Goal: Information Seeking & Learning: Learn about a topic

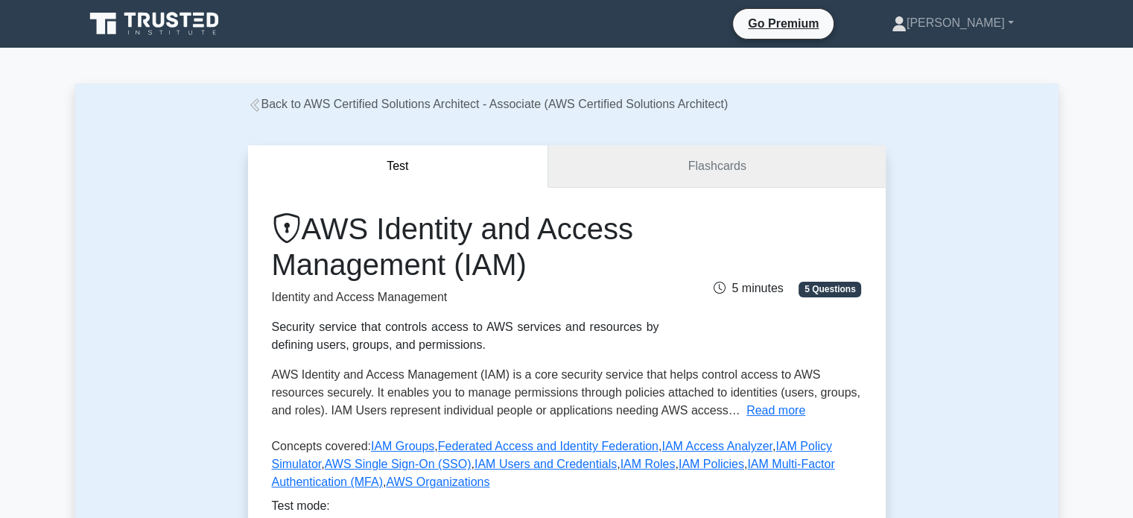
drag, startPoint x: 766, startPoint y: 136, endPoint x: 755, endPoint y: 158, distance: 24.3
click at [766, 139] on div "Test Flashcards AWS Identity and Access Management (IAM) Identity and Access Ma…" at bounding box center [566, 392] width 655 height 559
click at [742, 179] on link "Flashcards" at bounding box center [716, 166] width 337 height 42
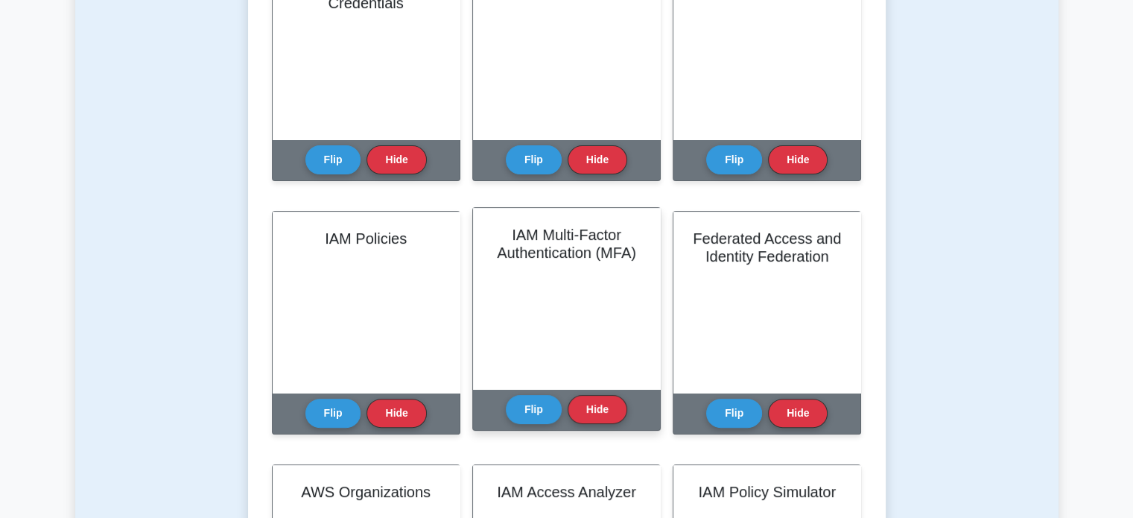
scroll to position [521, 0]
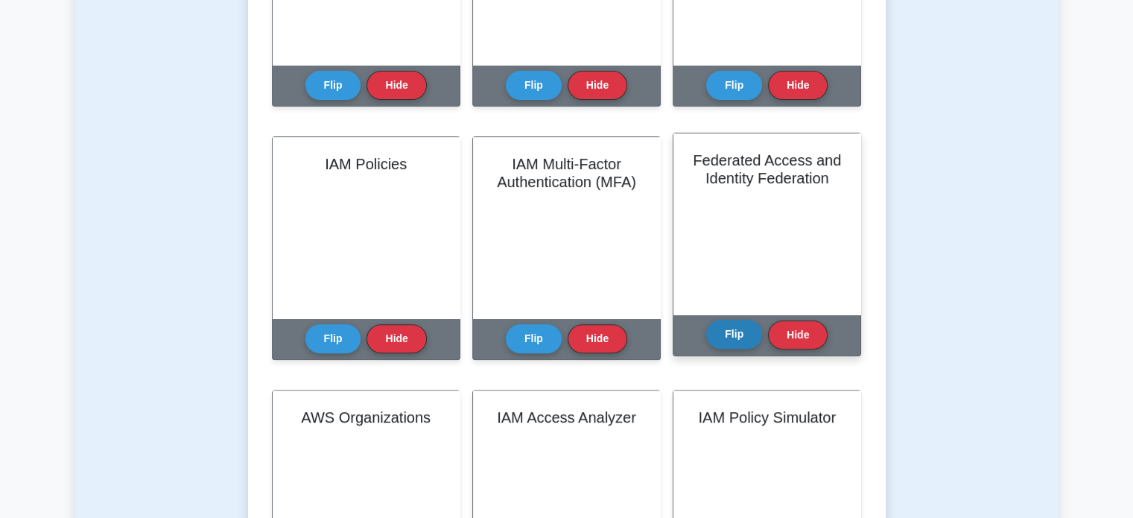
click at [742, 332] on button "Flip" at bounding box center [734, 334] width 56 height 29
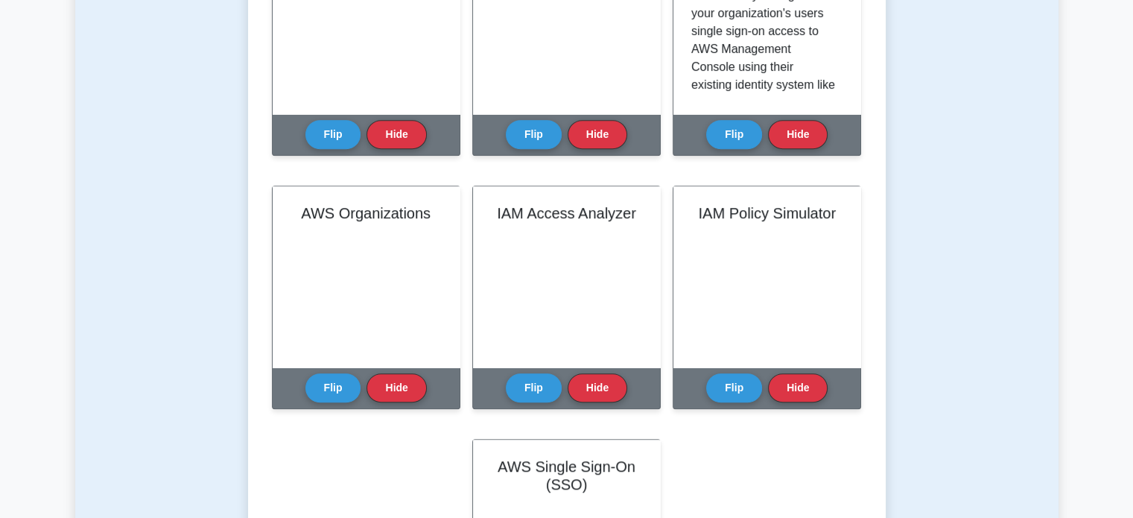
scroll to position [745, 0]
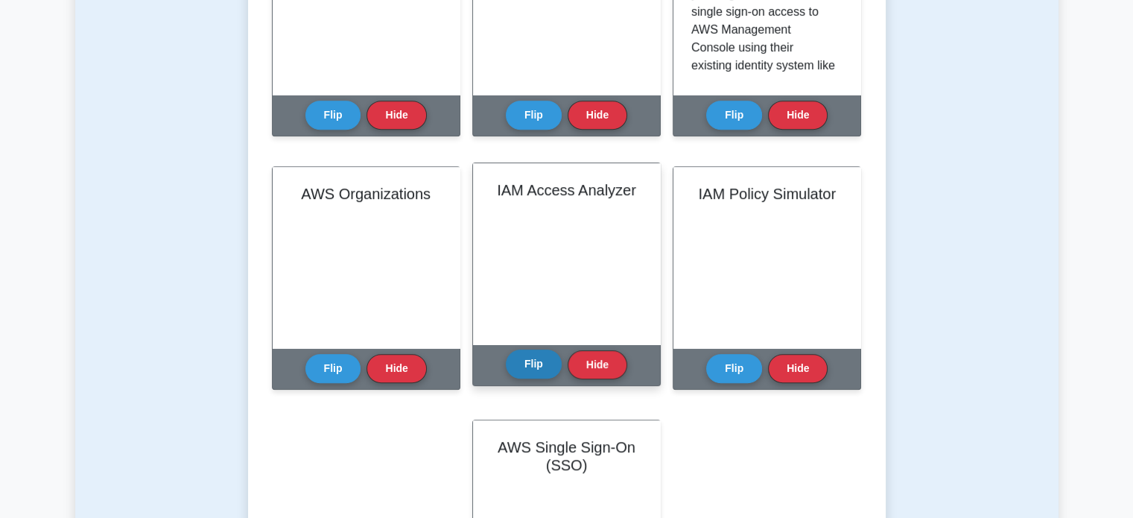
click at [523, 369] on button "Flip" at bounding box center [534, 363] width 56 height 29
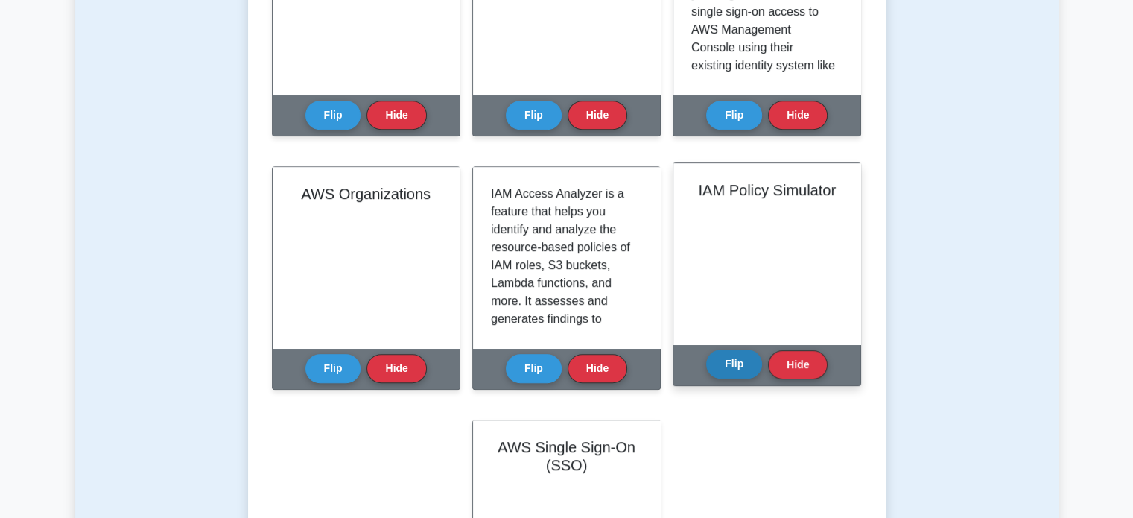
click at [739, 370] on button "Flip" at bounding box center [734, 363] width 56 height 29
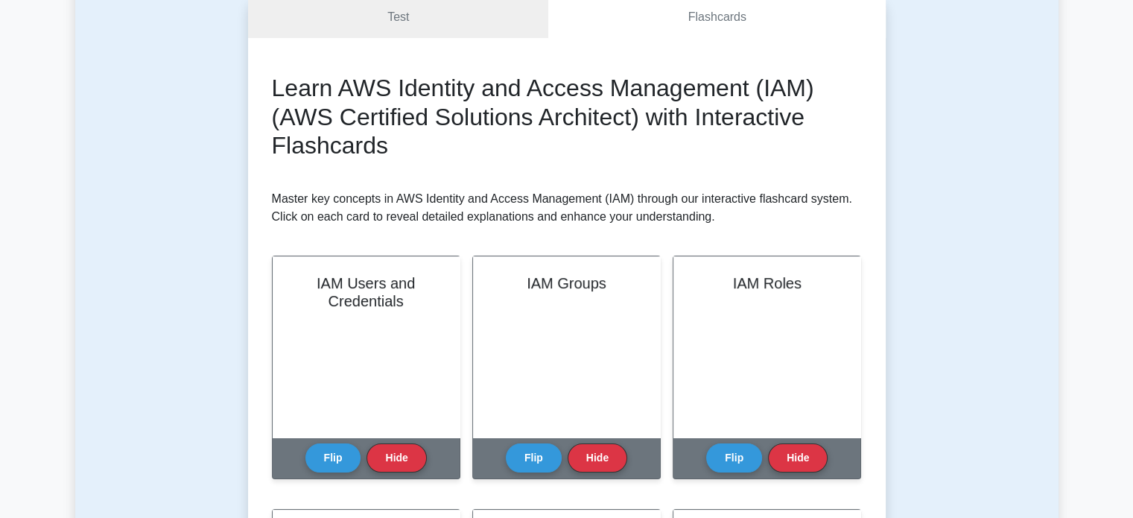
scroll to position [0, 0]
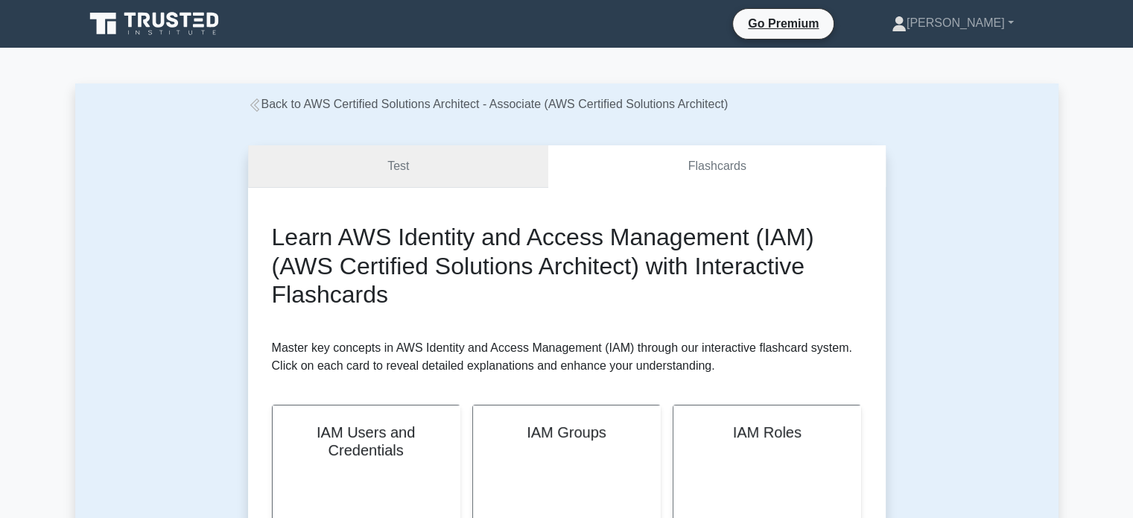
click at [390, 178] on link "Test" at bounding box center [398, 166] width 301 height 42
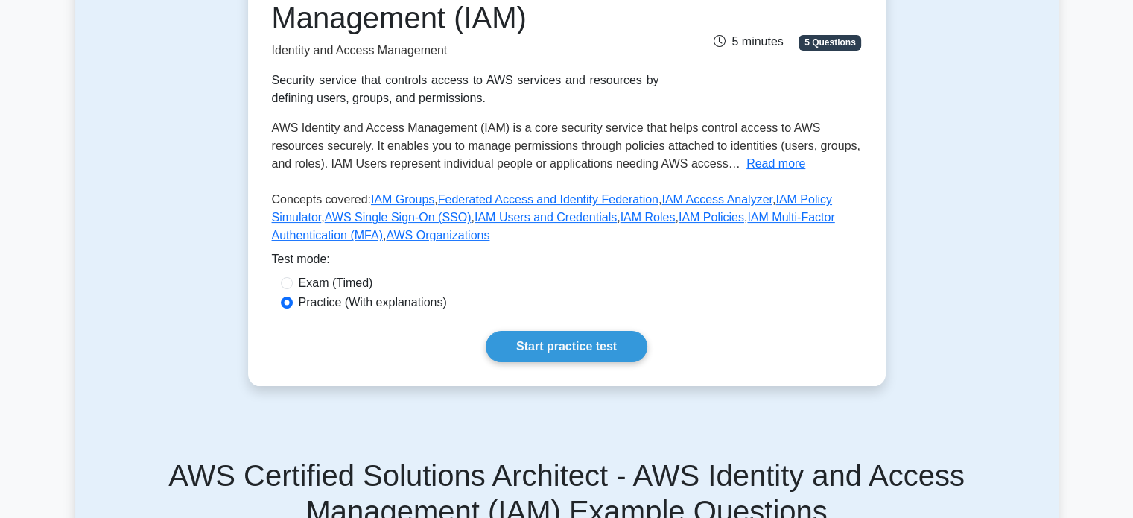
scroll to position [223, 0]
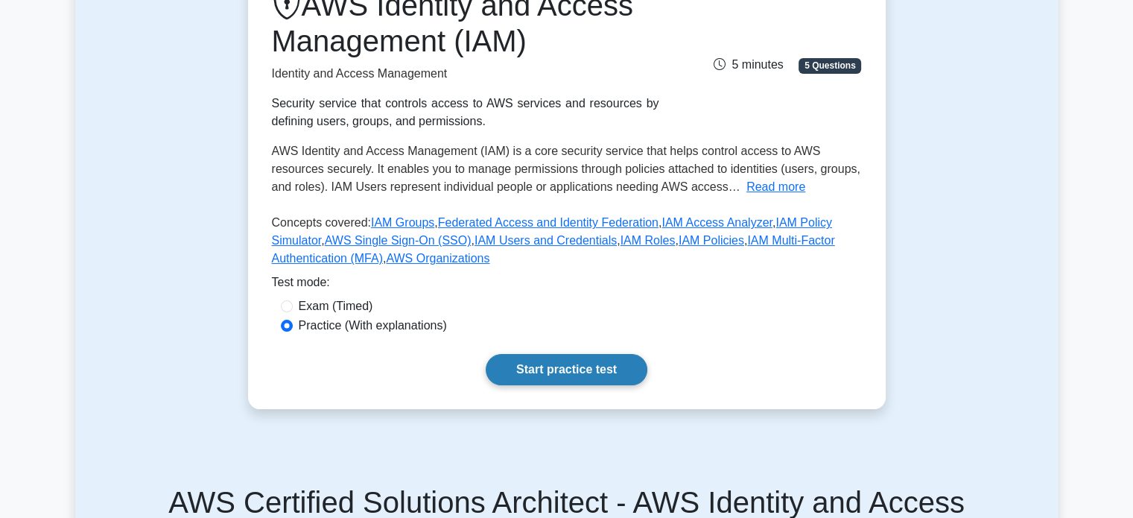
click at [553, 374] on link "Start practice test" at bounding box center [567, 369] width 162 height 31
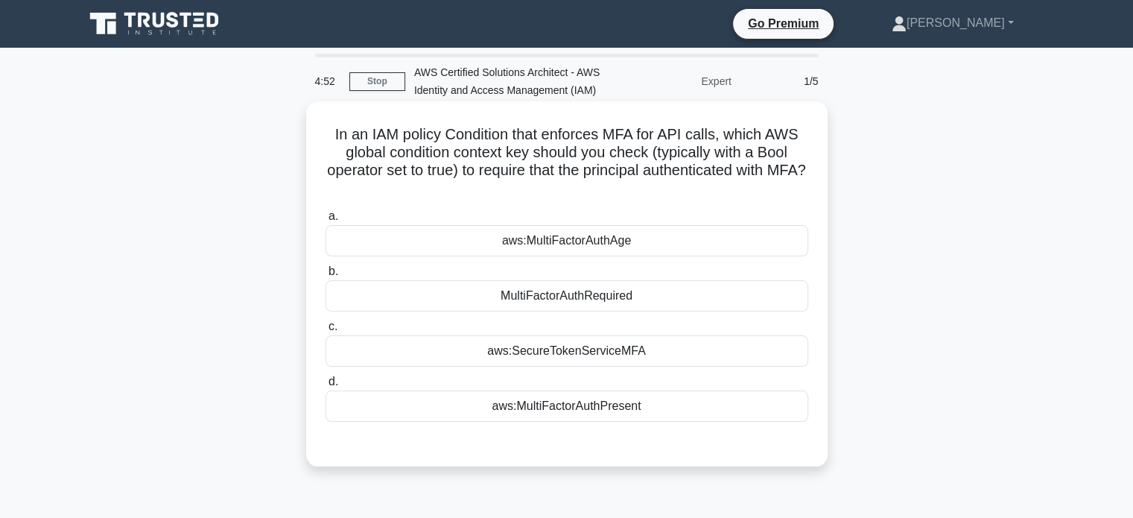
drag, startPoint x: 330, startPoint y: 136, endPoint x: 795, endPoint y: 182, distance: 467.1
click at [795, 182] on h5 "In an IAM policy Condition that enforces MFA for API calls, which AWS global co…" at bounding box center [567, 161] width 486 height 73
drag, startPoint x: 449, startPoint y: 165, endPoint x: 444, endPoint y: 171, distance: 7.9
click at [449, 165] on h5 "In an IAM policy Condition that enforces MFA for API calls, which AWS global co…" at bounding box center [567, 161] width 486 height 73
drag, startPoint x: 442, startPoint y: 171, endPoint x: 436, endPoint y: 181, distance: 11.4
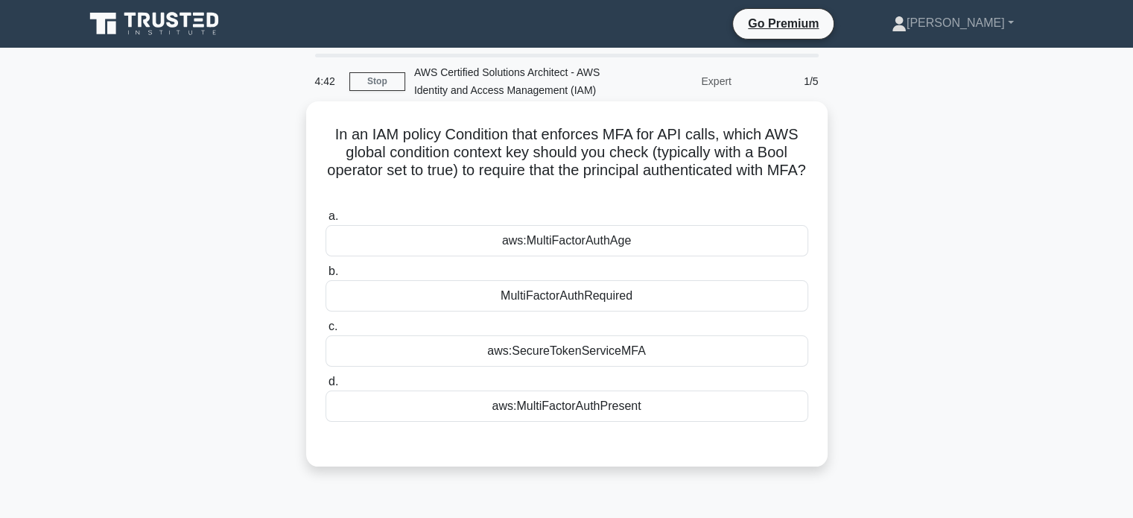
click at [442, 172] on h5 "In an IAM policy Condition that enforces MFA for API calls, which AWS global co…" at bounding box center [567, 161] width 486 height 73
click at [444, 206] on div "a. aws:MultiFactorAuthAge b. MultiFactorAuthRequired" at bounding box center [567, 314] width 501 height 220
click at [619, 297] on div "MultiFactorAuthRequired" at bounding box center [566, 295] width 483 height 31
click at [325, 276] on input "b. MultiFactorAuthRequired" at bounding box center [325, 272] width 0 height 10
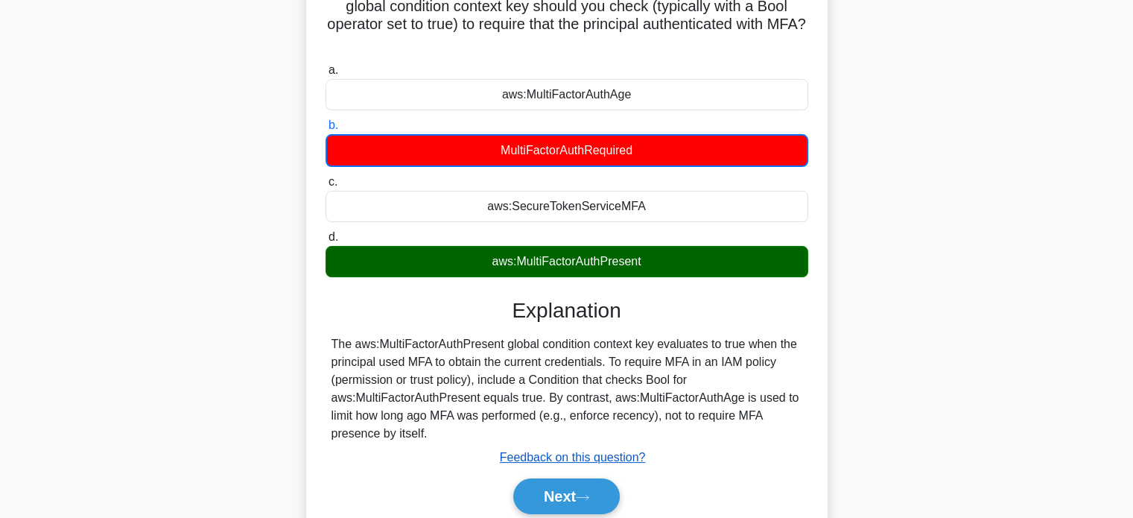
scroll to position [149, 0]
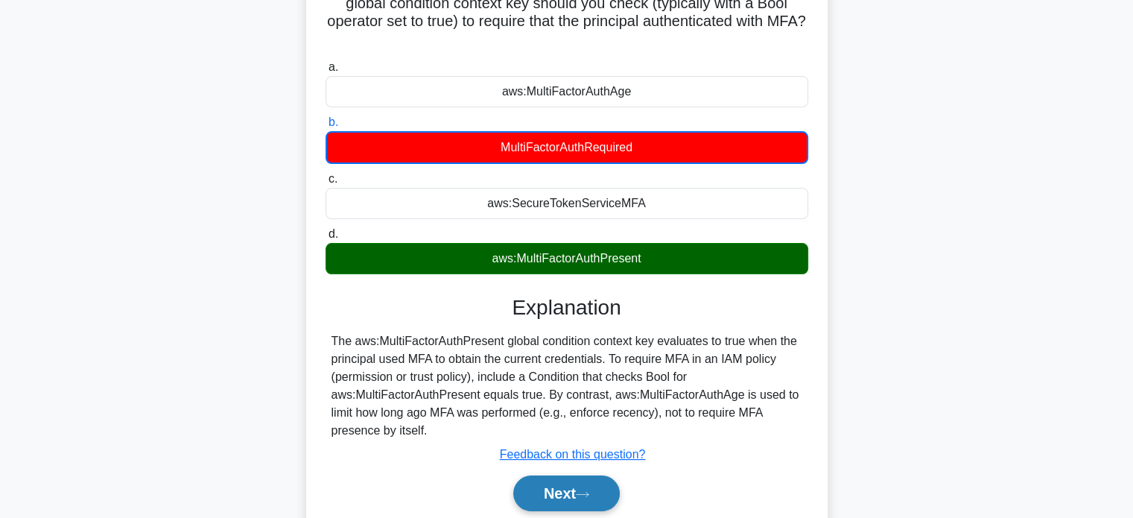
click at [572, 493] on button "Next" at bounding box center [566, 493] width 107 height 36
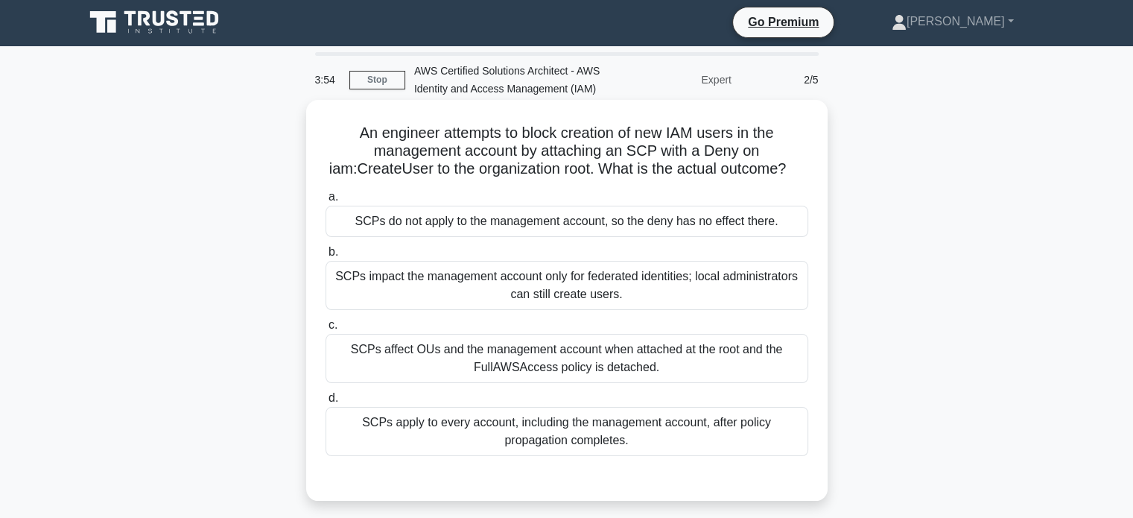
scroll to position [0, 0]
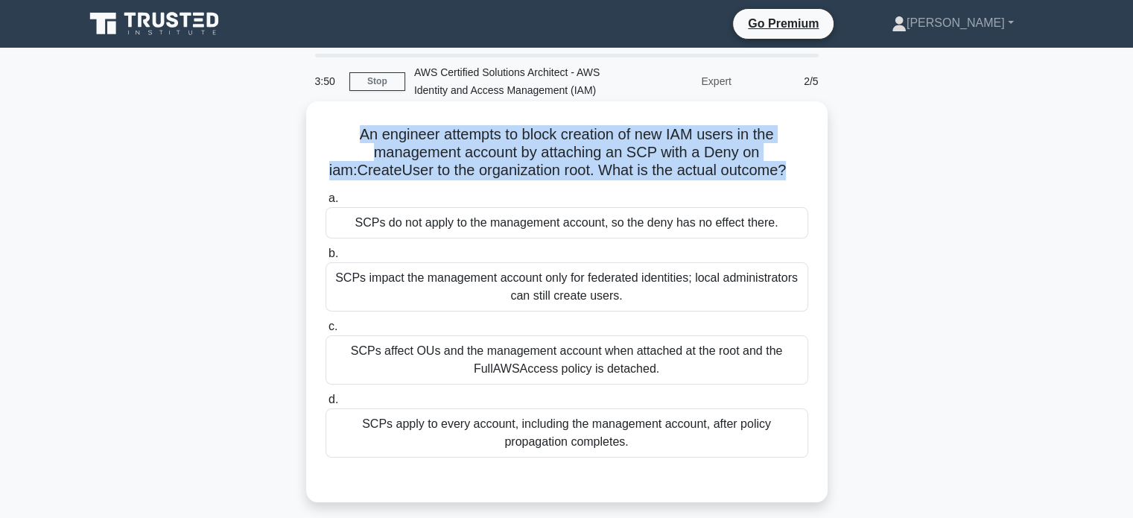
drag, startPoint x: 350, startPoint y: 136, endPoint x: 804, endPoint y: 173, distance: 455.8
click at [804, 173] on h5 "An engineer attempts to block creation of new IAM users in the management accou…" at bounding box center [567, 152] width 486 height 55
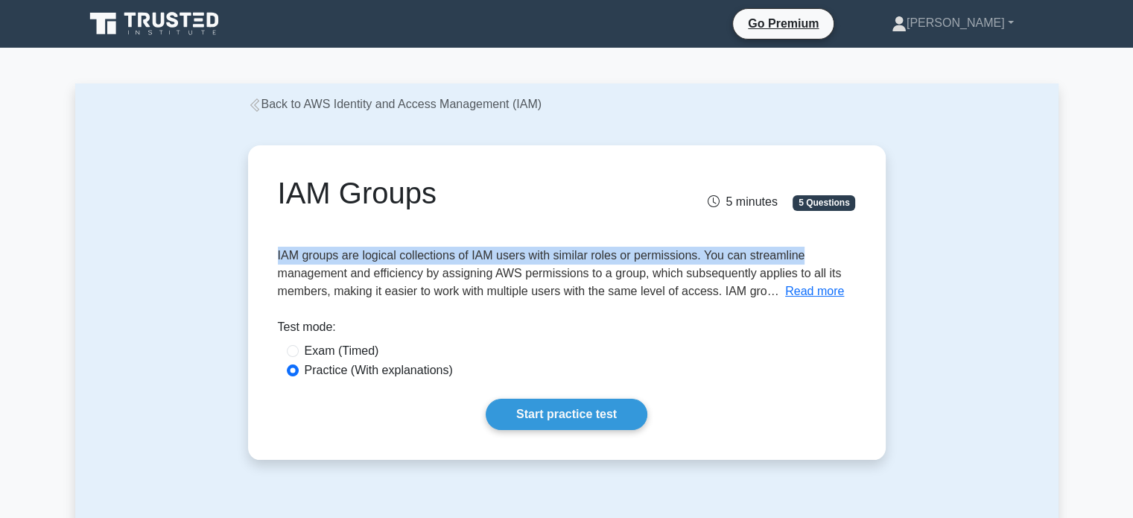
drag, startPoint x: 268, startPoint y: 254, endPoint x: 807, endPoint y: 244, distance: 539.4
click at [807, 244] on div "IAM Groups 5 minutes 5 Questions IAM groups are logical collections of IAM user…" at bounding box center [567, 302] width 626 height 302
click at [810, 291] on button "Read more" at bounding box center [814, 291] width 59 height 18
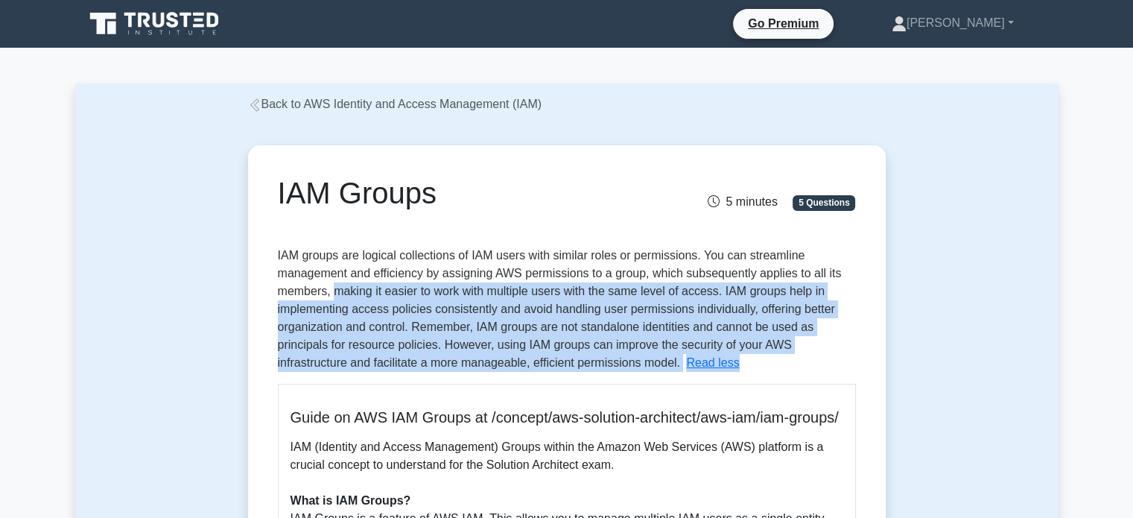
drag, startPoint x: 334, startPoint y: 289, endPoint x: 762, endPoint y: 366, distance: 435.1
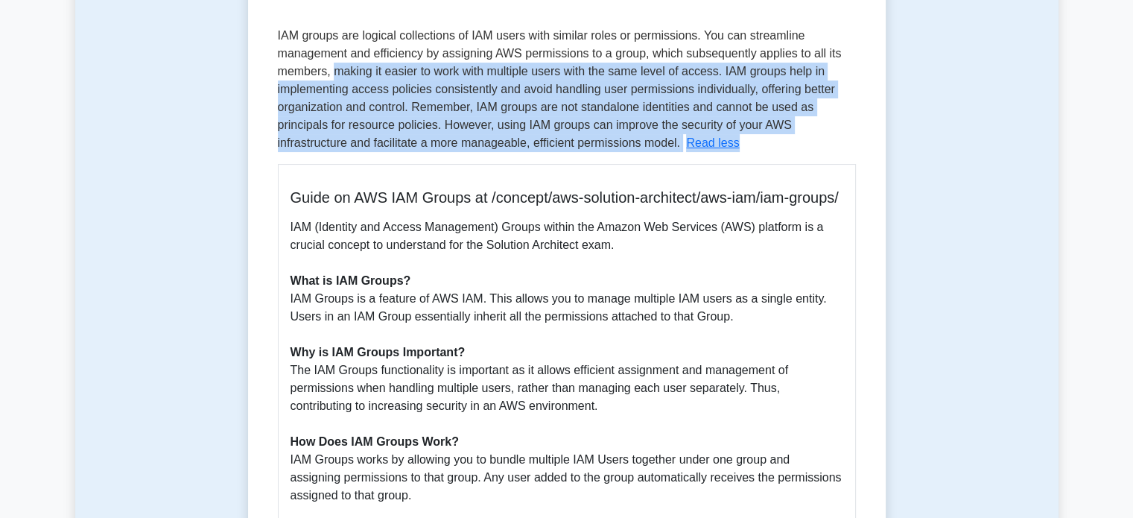
scroll to position [223, 0]
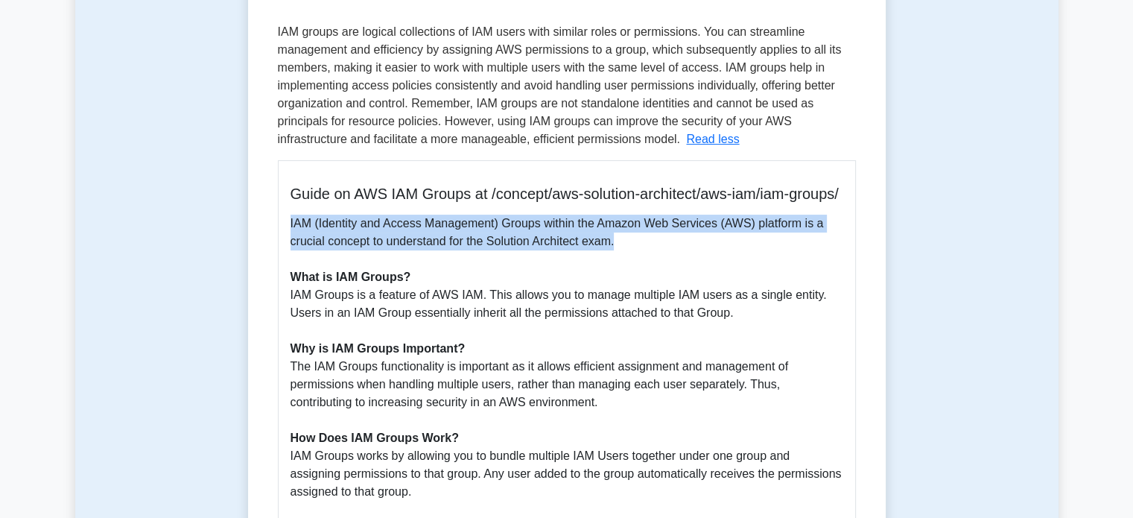
drag, startPoint x: 288, startPoint y: 241, endPoint x: 714, endPoint y: 258, distance: 426.4
click at [714, 258] on div "Guide on AWS IAM Groups at /concept/aws-solution-architect/aws-iam/iam-groups/ …" at bounding box center [567, 423] width 578 height 526
drag, startPoint x: 282, startPoint y: 315, endPoint x: 791, endPoint y: 339, distance: 509.3
click at [791, 339] on div "Guide on AWS IAM Groups at /concept/aws-solution-architect/aws-iam/iam-groups/ …" at bounding box center [567, 423] width 578 height 526
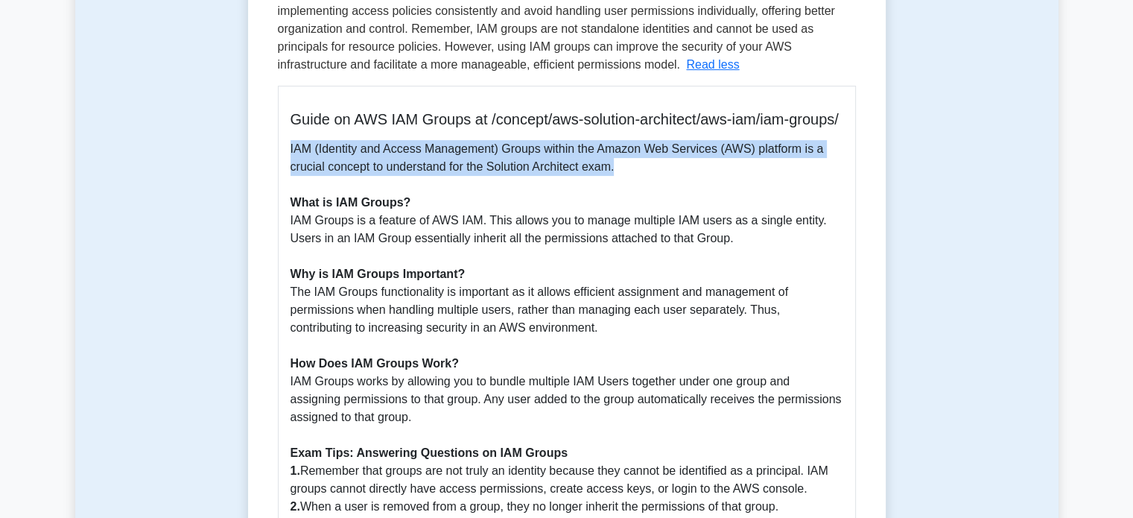
drag, startPoint x: 283, startPoint y: 311, endPoint x: 553, endPoint y: 343, distance: 272.3
click at [553, 343] on div "Guide on AWS IAM Groups at /concept/aws-solution-architect/aws-iam/iam-groups/ …" at bounding box center [567, 349] width 578 height 526
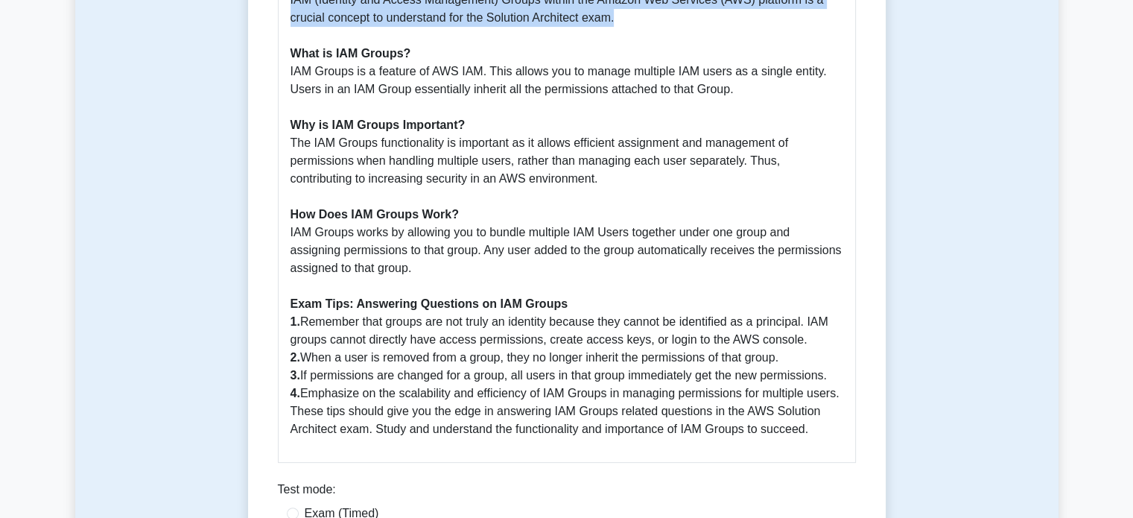
scroll to position [521, 0]
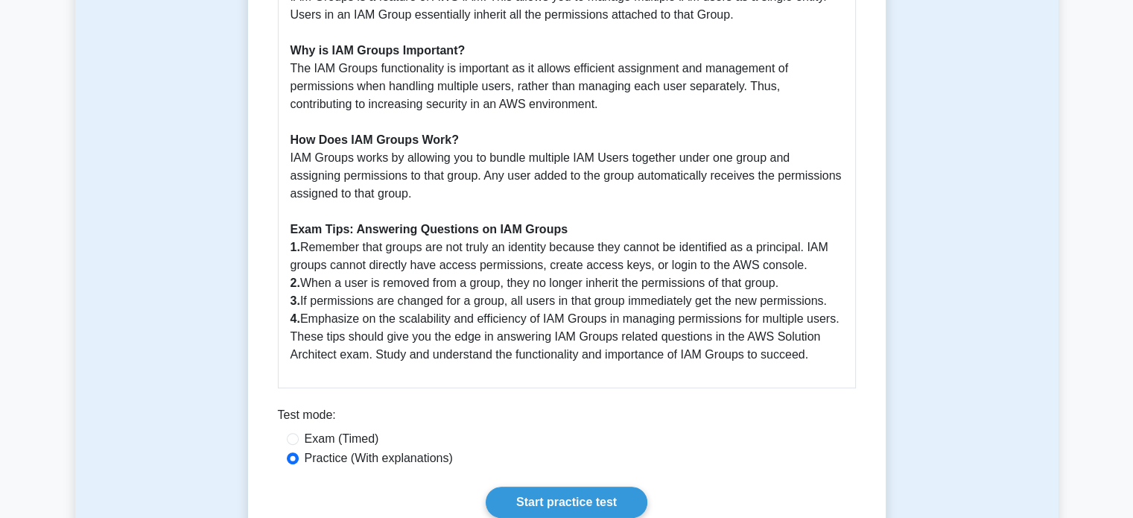
drag, startPoint x: 289, startPoint y: 267, endPoint x: 843, endPoint y: 279, distance: 554.3
click at [843, 279] on div "Guide on AWS IAM Groups at /concept/aws-solution-architect/aws-iam/iam-groups/ …" at bounding box center [567, 125] width 578 height 526
drag, startPoint x: 284, startPoint y: 357, endPoint x: 828, endPoint y: 378, distance: 544.1
click at [828, 378] on div "Guide on AWS IAM Groups at /concept/aws-solution-architect/aws-iam/iam-groups/ …" at bounding box center [567, 125] width 578 height 526
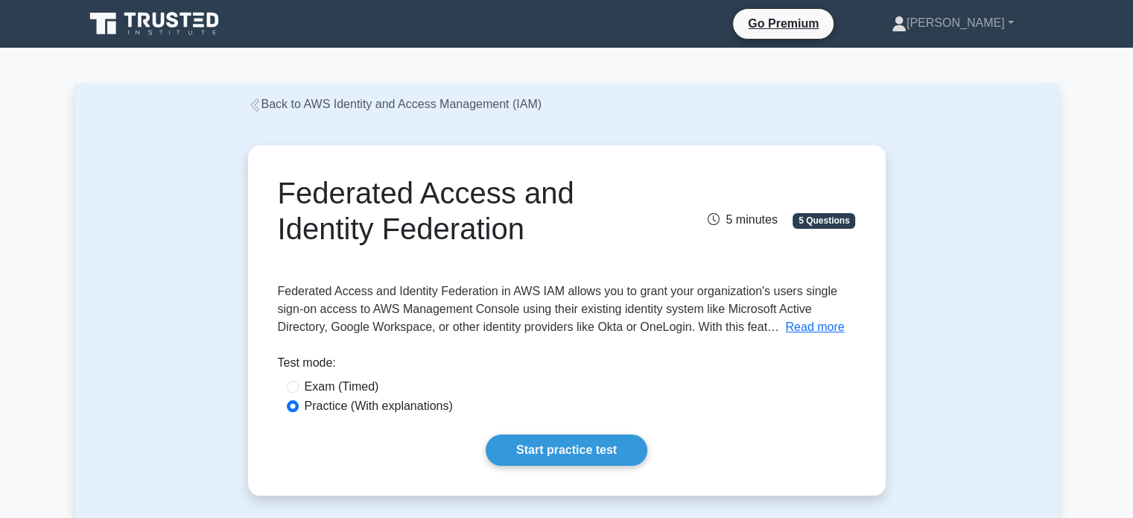
drag, startPoint x: 812, startPoint y: 324, endPoint x: 766, endPoint y: 315, distance: 47.0
click at [812, 324] on button "Read more" at bounding box center [814, 327] width 59 height 18
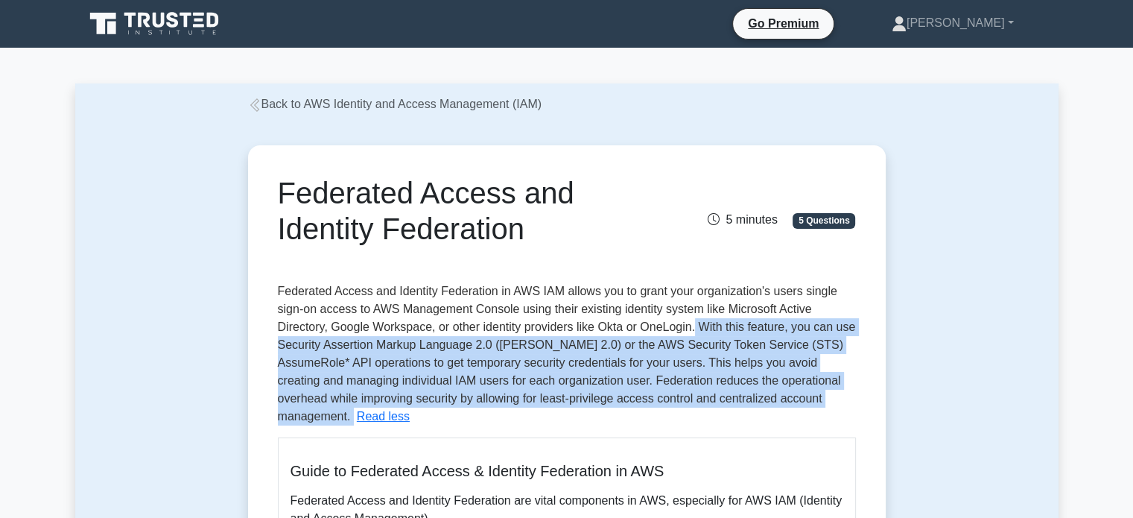
drag, startPoint x: 695, startPoint y: 331, endPoint x: 760, endPoint y: 407, distance: 99.8
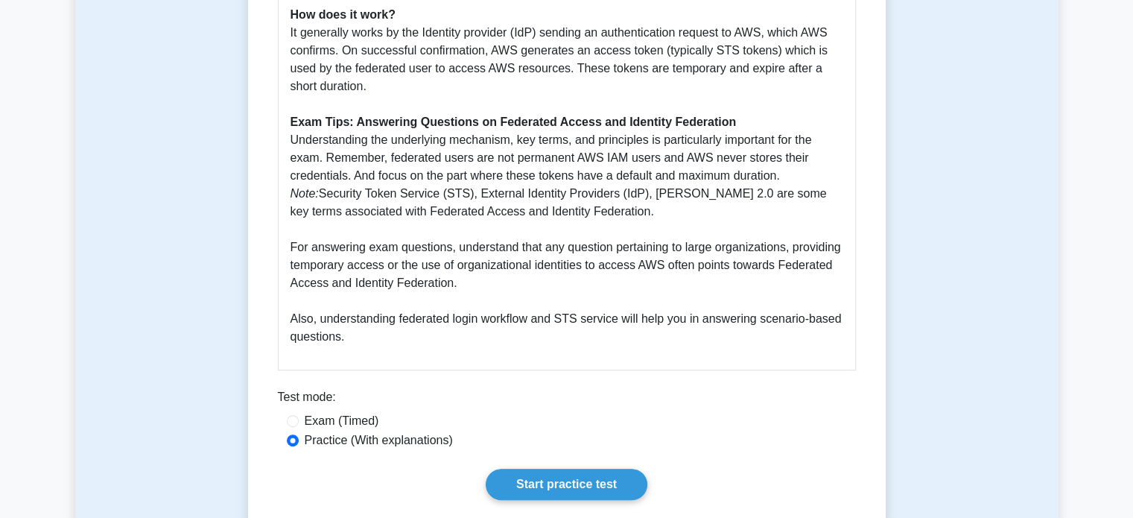
scroll to position [745, 0]
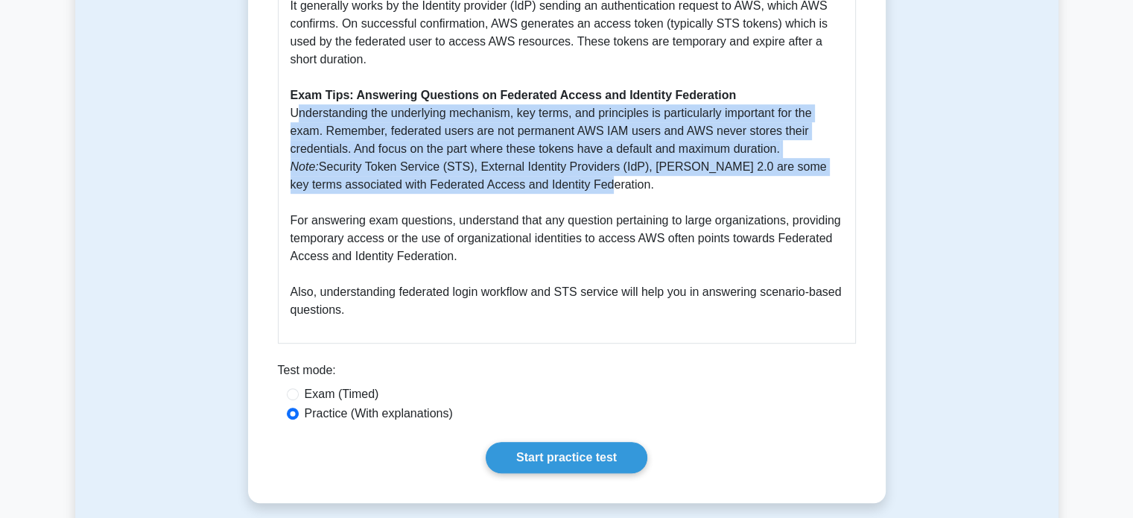
drag, startPoint x: 292, startPoint y: 90, endPoint x: 807, endPoint y: 166, distance: 521.0
click at [807, 166] on p "Federated Access and Identity Federation are vital components in AWS, especiall…" at bounding box center [566, 33] width 553 height 572
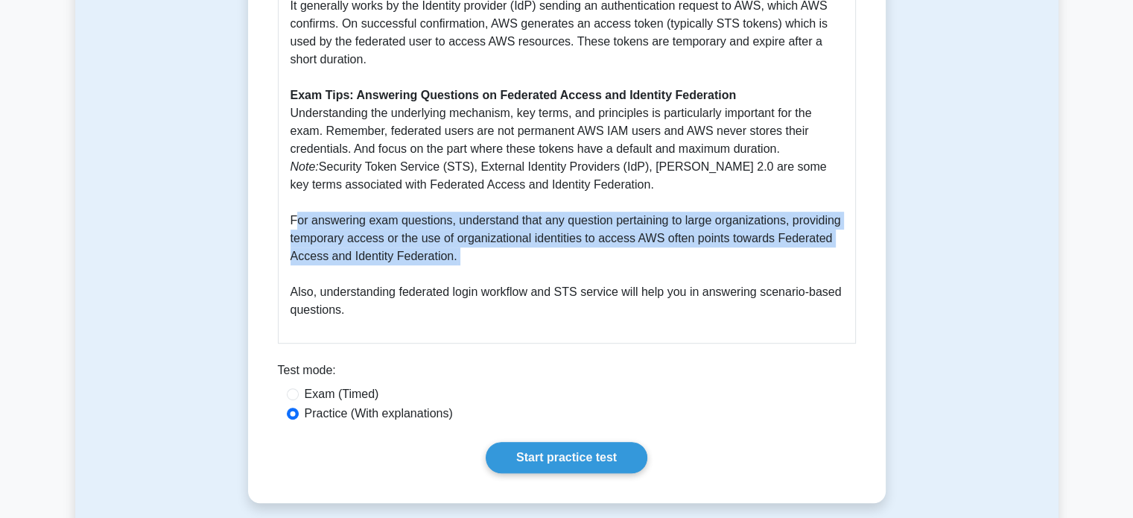
drag, startPoint x: 284, startPoint y: 199, endPoint x: 590, endPoint y: 250, distance: 310.3
click at [590, 250] on div "Guide to Federated Access & Identity Federation in AWS Federated Access and Ide…" at bounding box center [567, 17] width 578 height 651
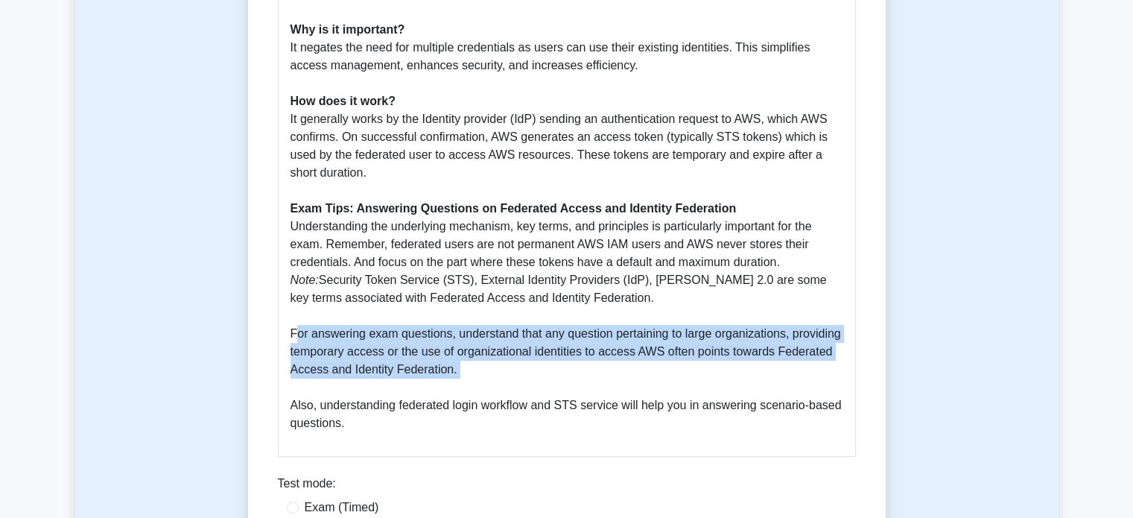
scroll to position [596, 0]
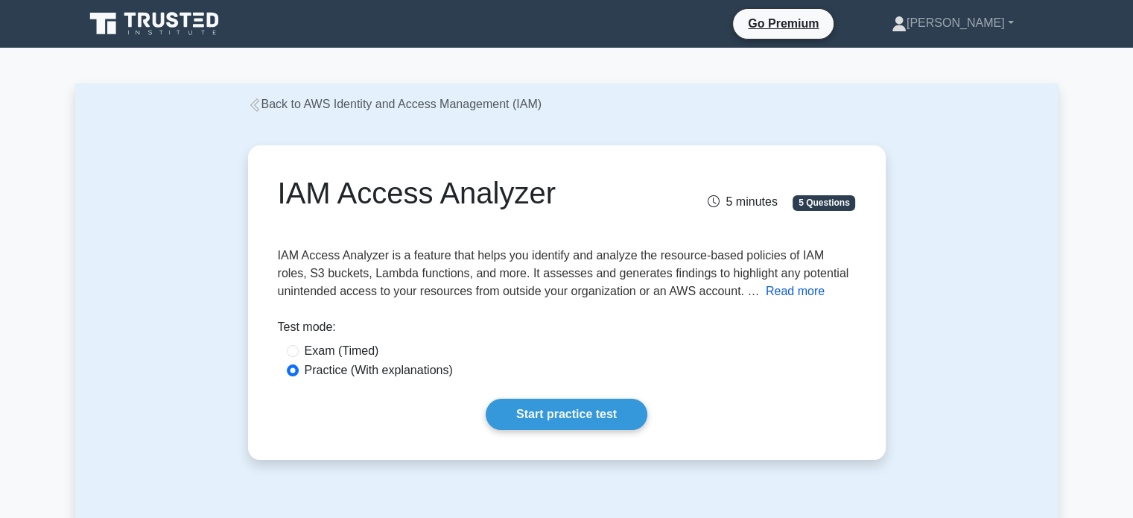
click at [780, 296] on button "Read more" at bounding box center [795, 291] width 59 height 18
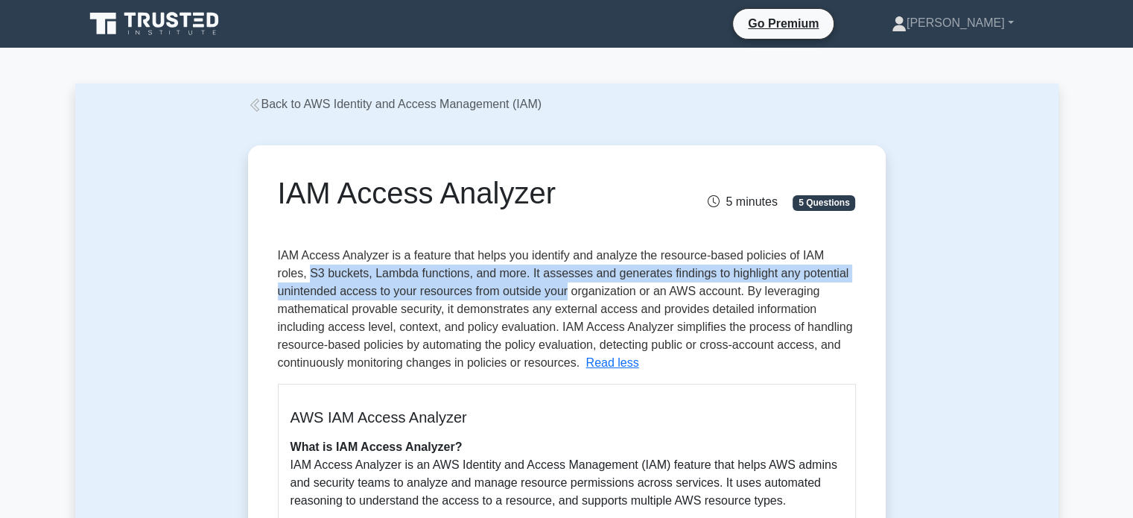
drag, startPoint x: 271, startPoint y: 282, endPoint x: 566, endPoint y: 300, distance: 295.5
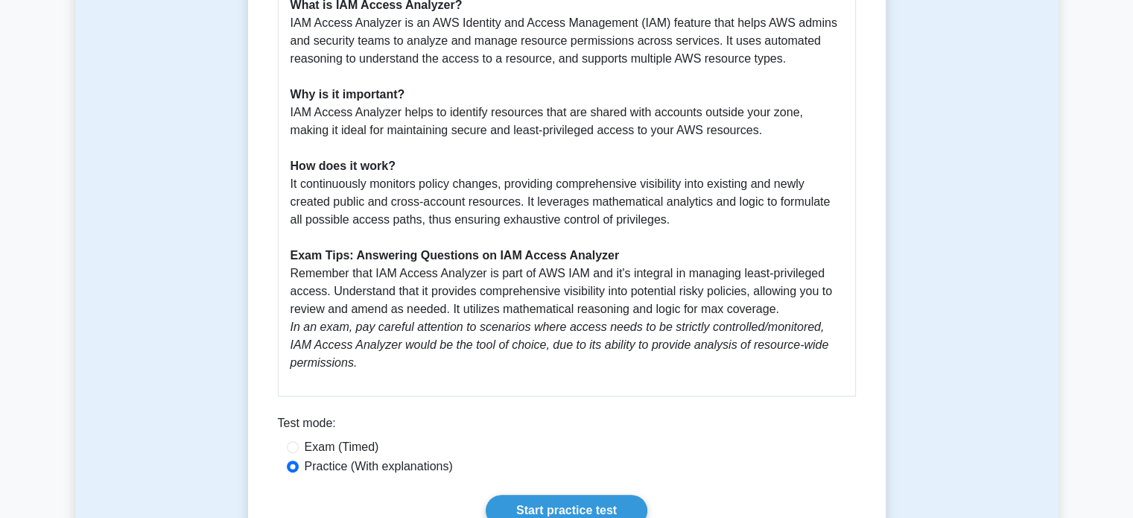
scroll to position [447, 0]
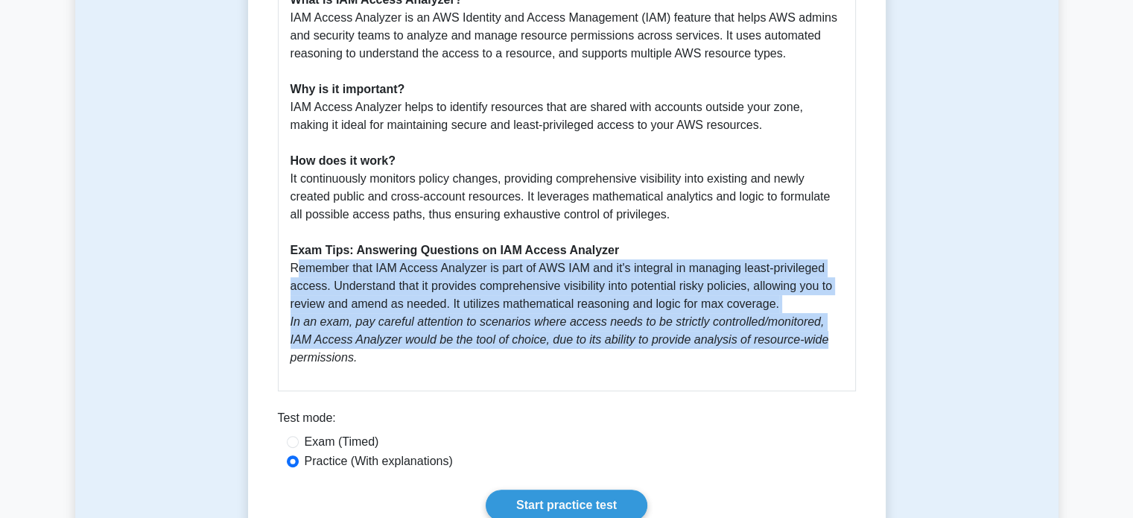
drag, startPoint x: 290, startPoint y: 267, endPoint x: 831, endPoint y: 343, distance: 546.1
click at [831, 343] on p "What is IAM Access Analyzer? IAM Access Analyzer is an AWS Identity and Access …" at bounding box center [566, 178] width 553 height 375
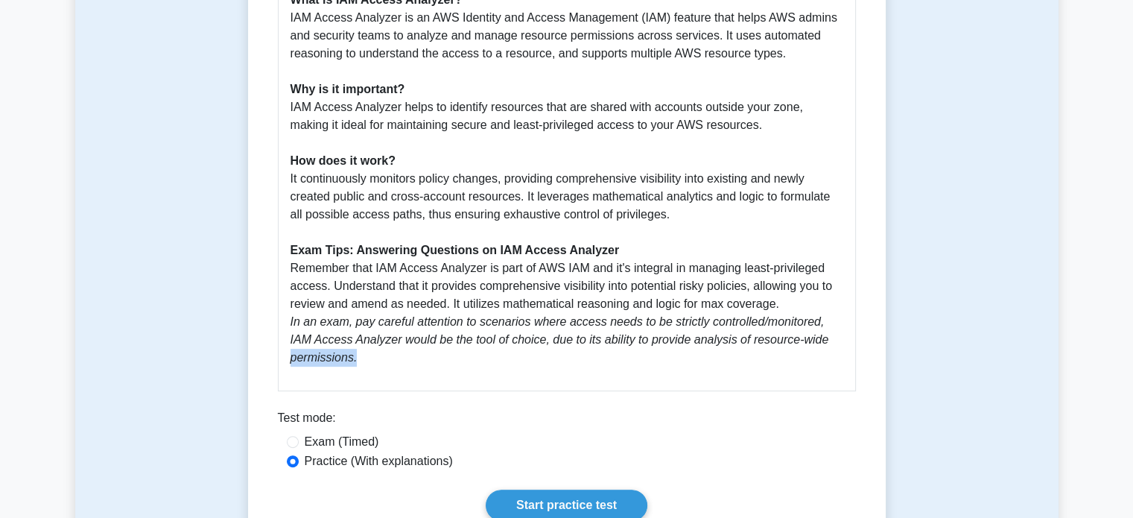
drag, startPoint x: 355, startPoint y: 357, endPoint x: 285, endPoint y: 352, distance: 70.9
click at [285, 352] on div "AWS IAM Access Analyzer What is IAM Access Analyzer? IAM Access Analyzer is an …" at bounding box center [567, 164] width 578 height 454
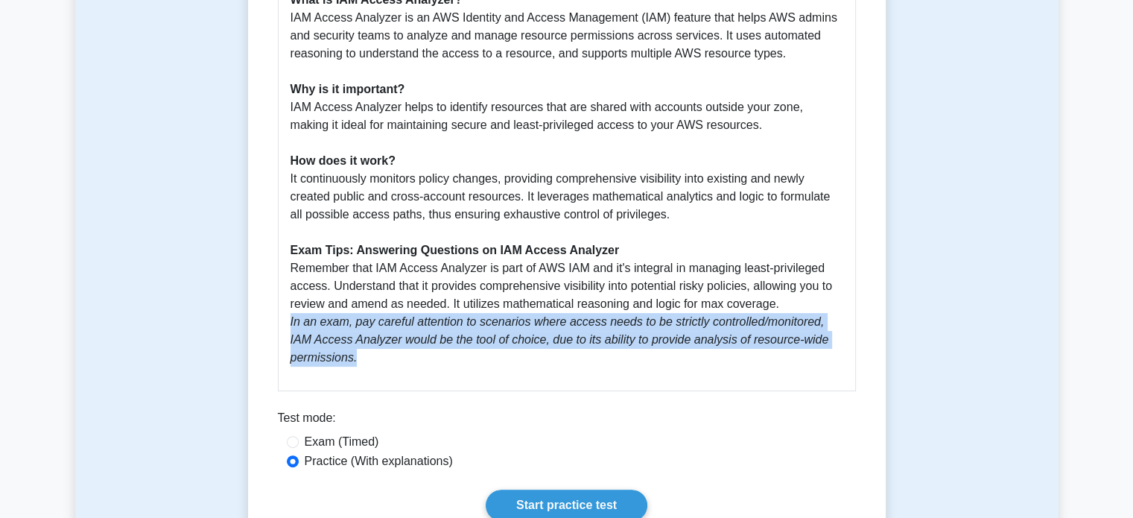
drag, startPoint x: 288, startPoint y: 318, endPoint x: 625, endPoint y: 359, distance: 339.2
click at [625, 358] on div "AWS IAM Access Analyzer What is IAM Access Analyzer? IAM Access Analyzer is an …" at bounding box center [567, 164] width 578 height 454
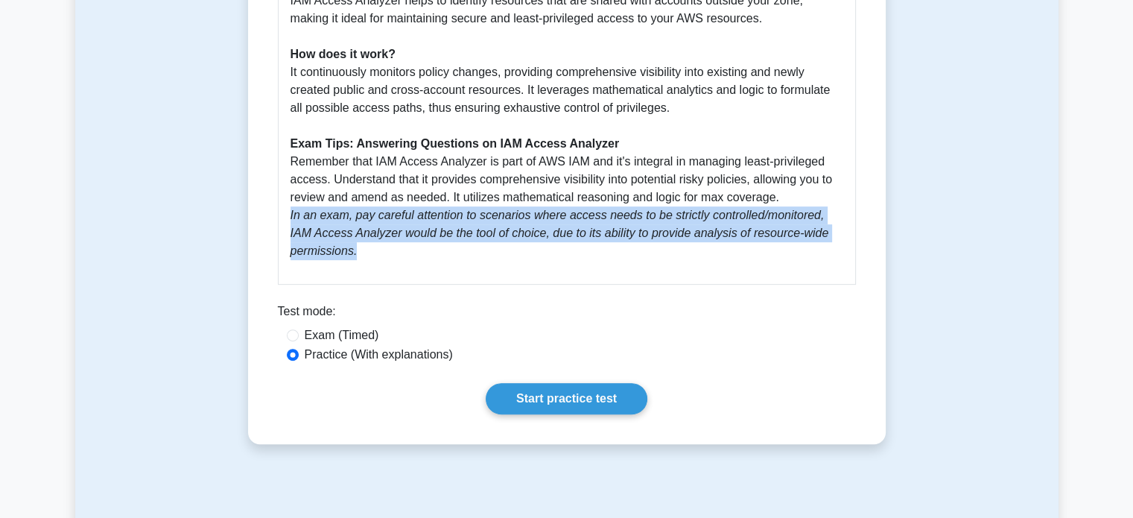
scroll to position [521, 0]
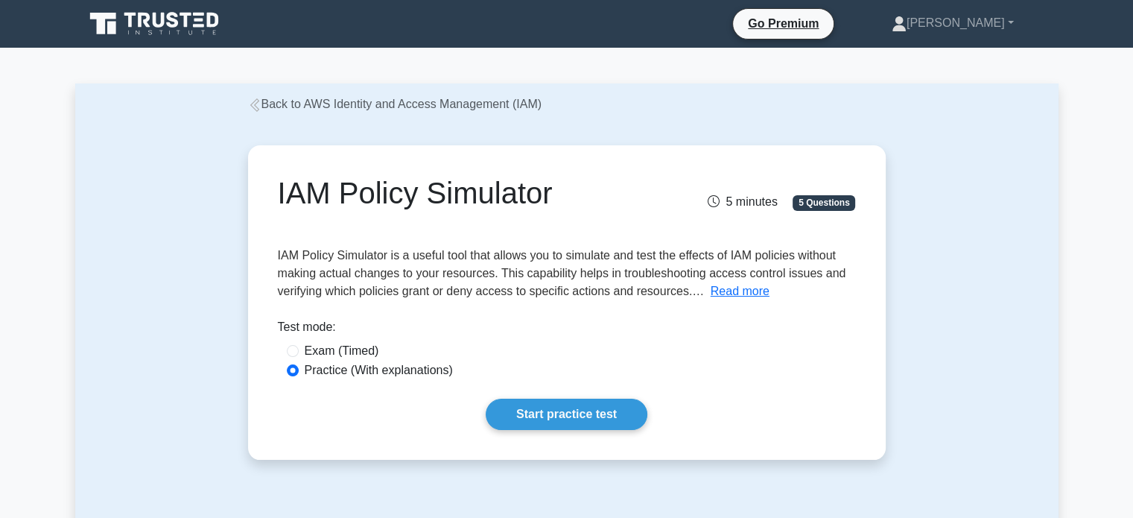
click at [727, 294] on button "Read more" at bounding box center [740, 291] width 59 height 18
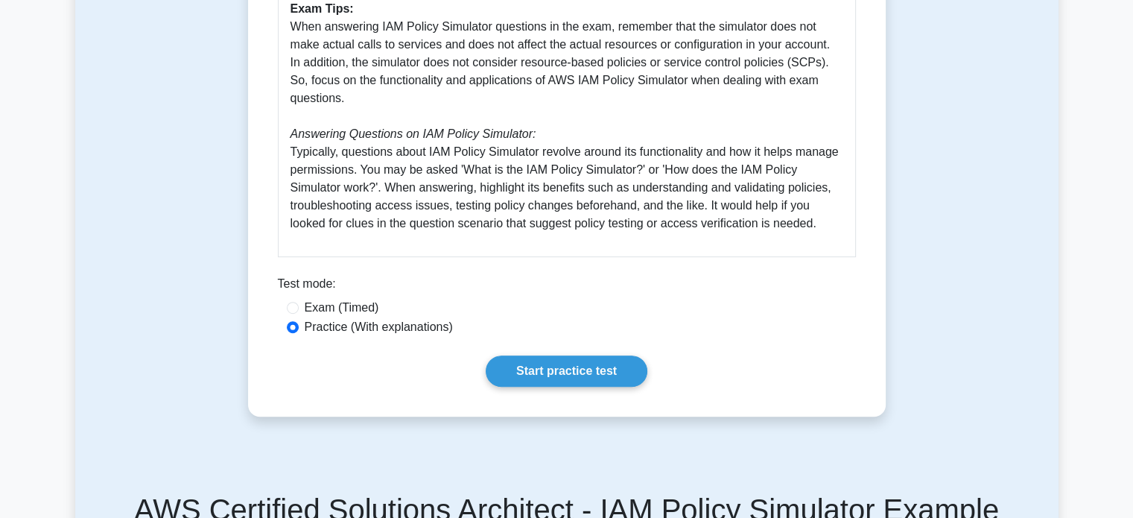
scroll to position [745, 0]
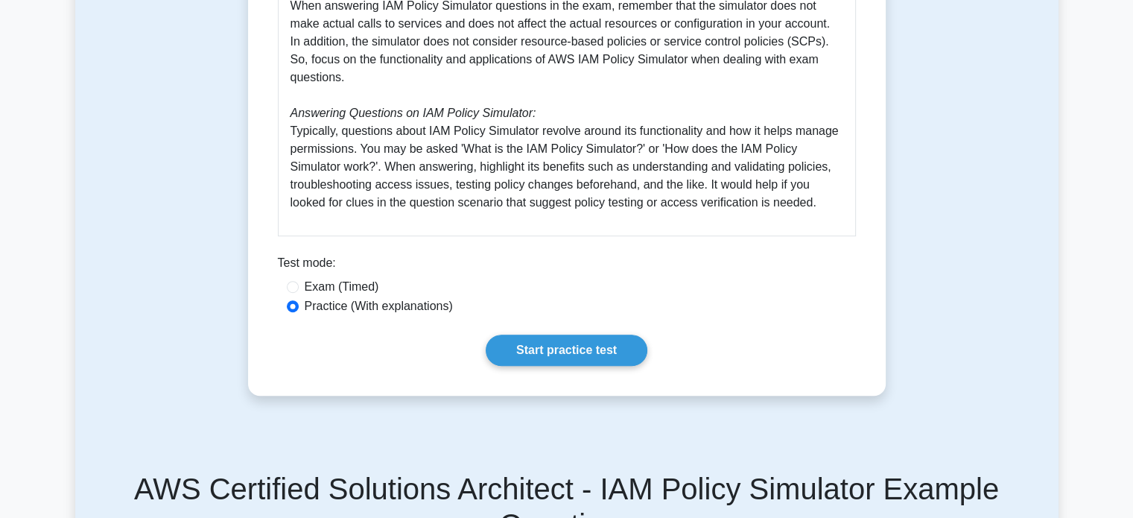
drag, startPoint x: 288, startPoint y: 129, endPoint x: 875, endPoint y: 214, distance: 593.8
